Goal: Task Accomplishment & Management: Manage account settings

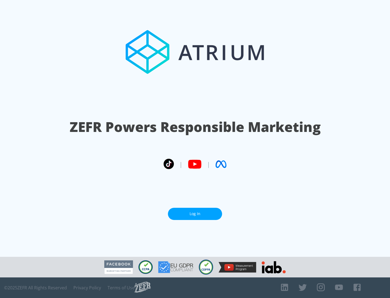
click at [195, 214] on link "Log In" at bounding box center [195, 214] width 54 height 12
